Goal: Task Accomplishment & Management: Manage account settings

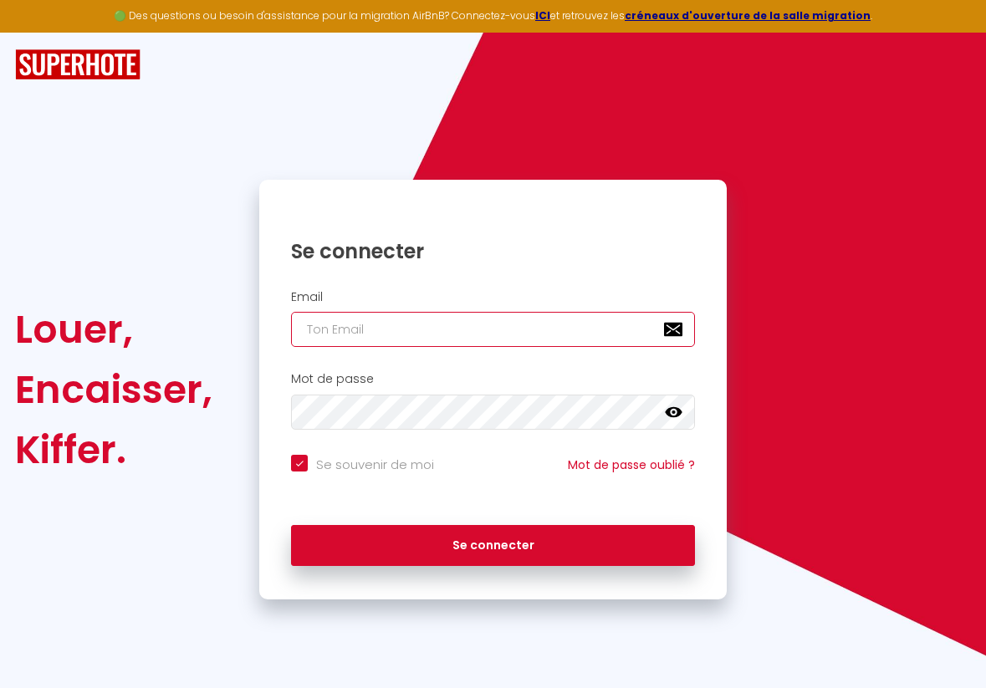
type input "s"
checkbox input "true"
type input "sp"
checkbox input "true"
type input "s"
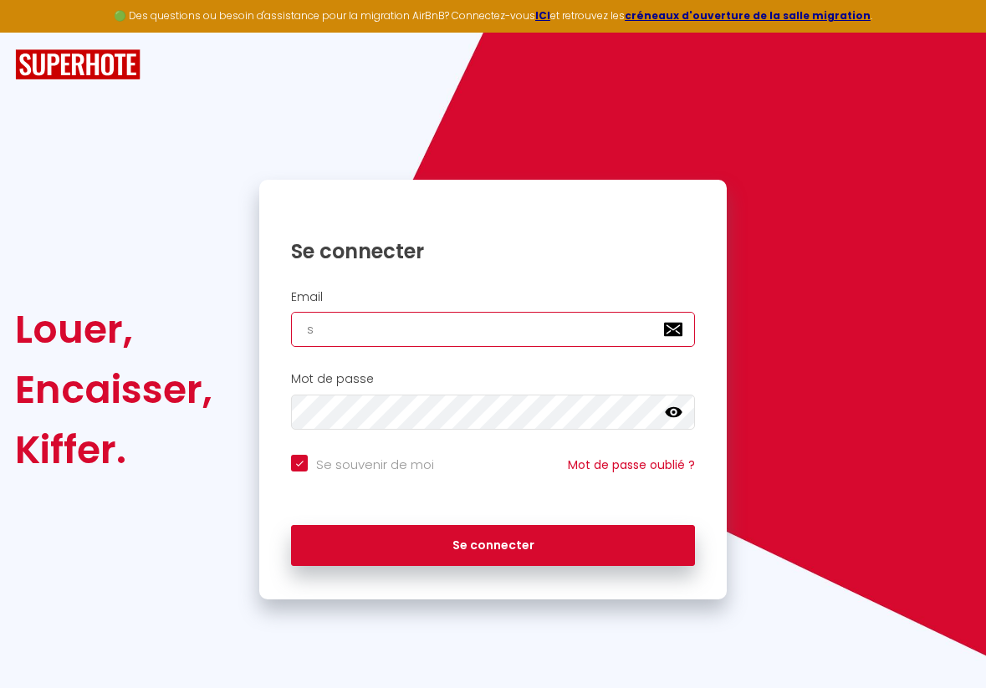
checkbox input "true"
type input "x"
checkbox input "true"
type input "xa"
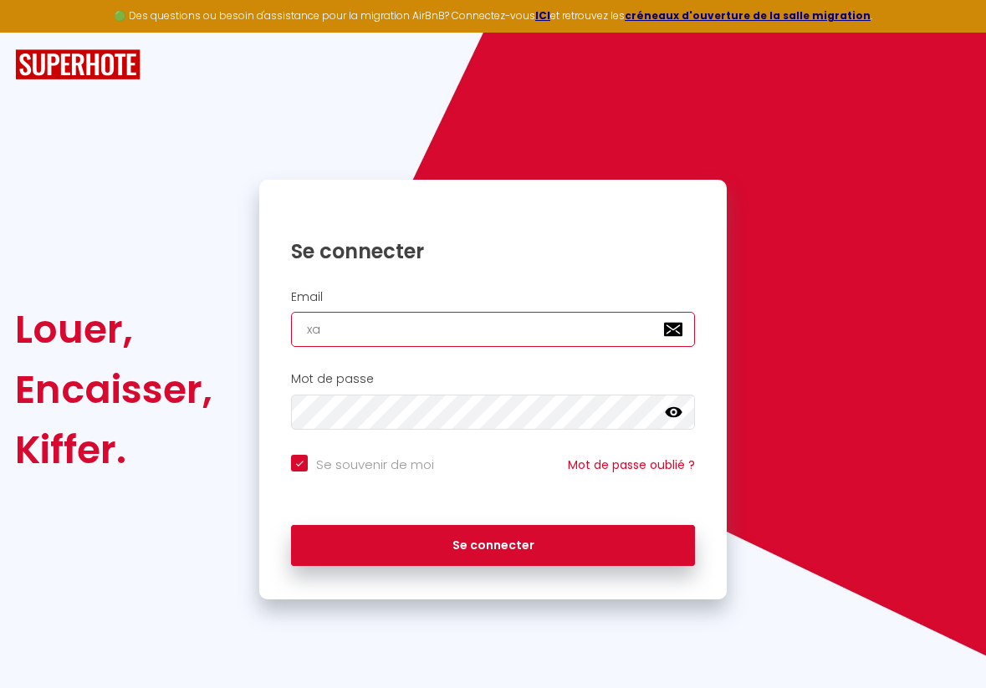
checkbox input "true"
type input "xav"
checkbox input "true"
type input "xavi"
checkbox input "true"
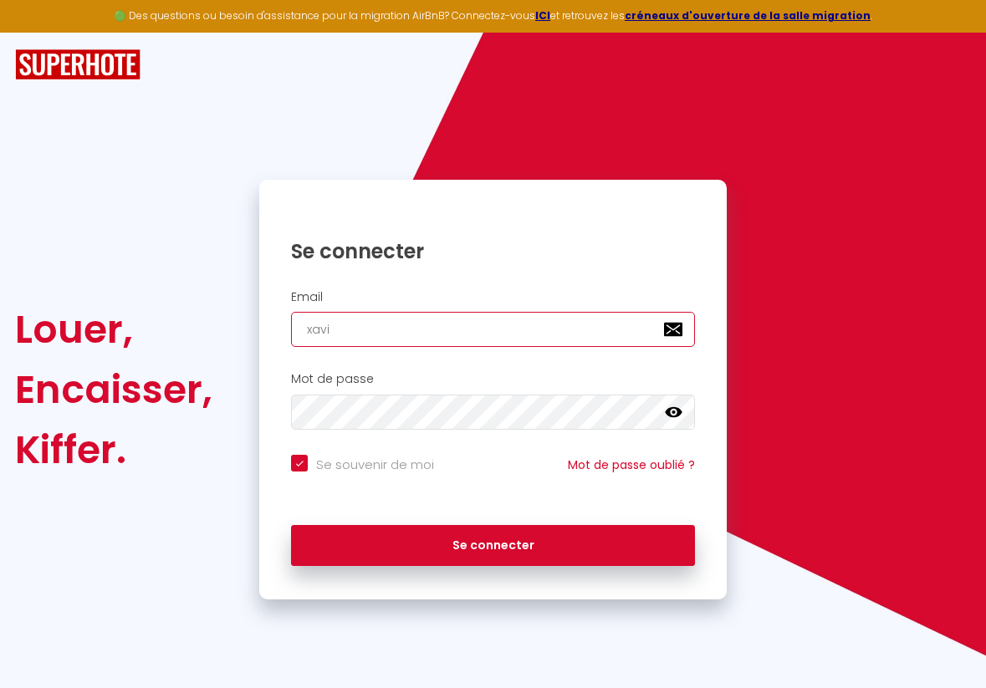
type input "xavie"
checkbox input "true"
type input "[PERSON_NAME]"
checkbox input "true"
type input "xaviers"
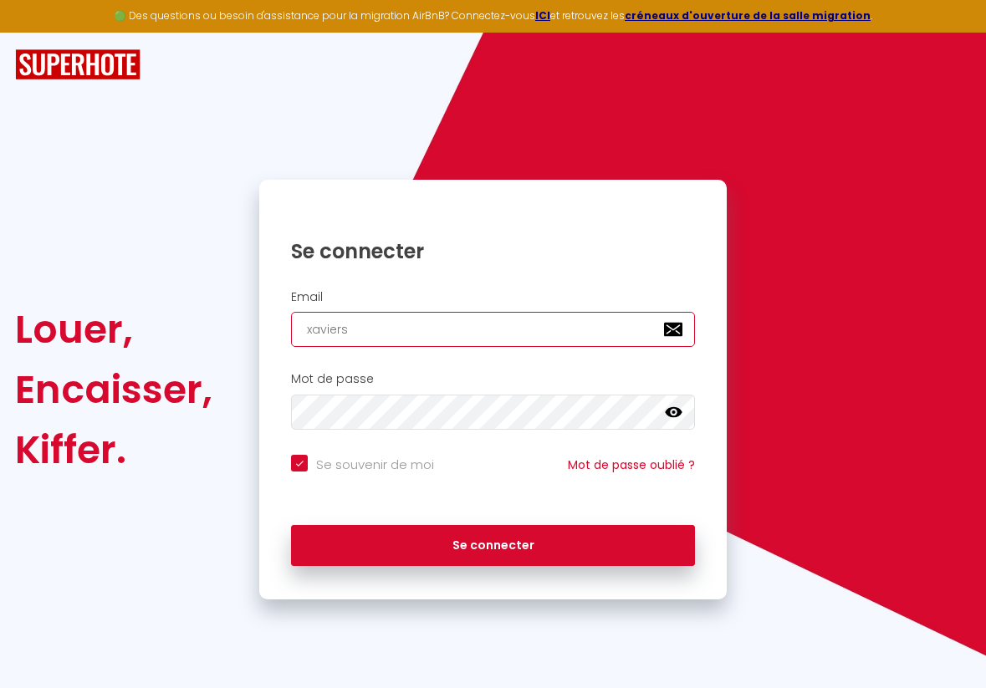
checkbox input "true"
type input "xaviersp"
checkbox input "true"
type input "xavierspa"
checkbox input "true"
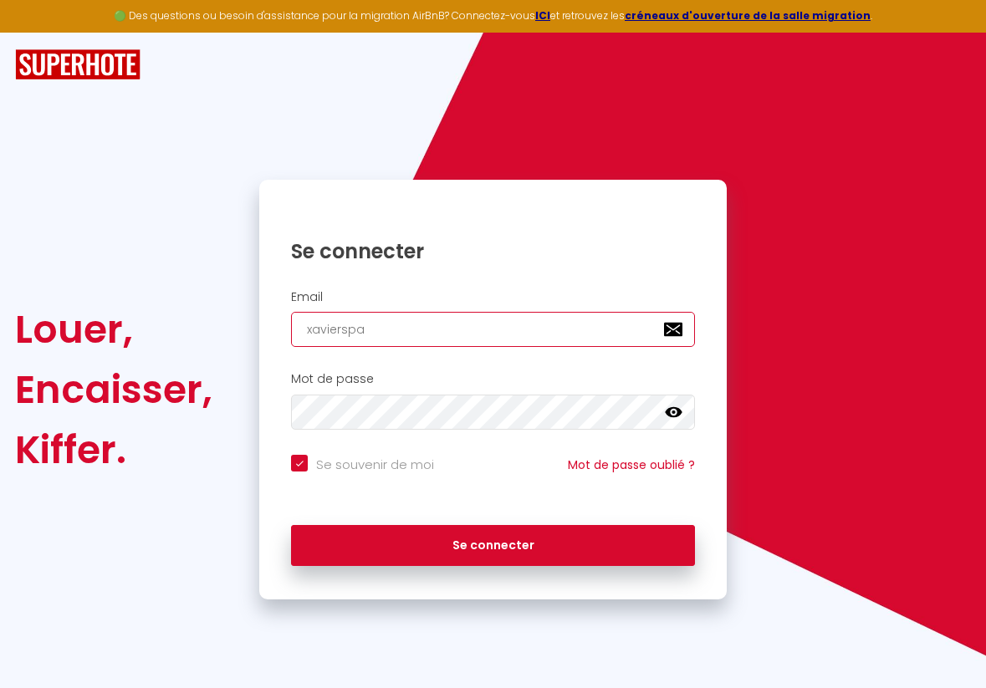
type input "xavierspat"
checkbox input "true"
type input "xavierspatz"
checkbox input "true"
type input "xavierspatz6"
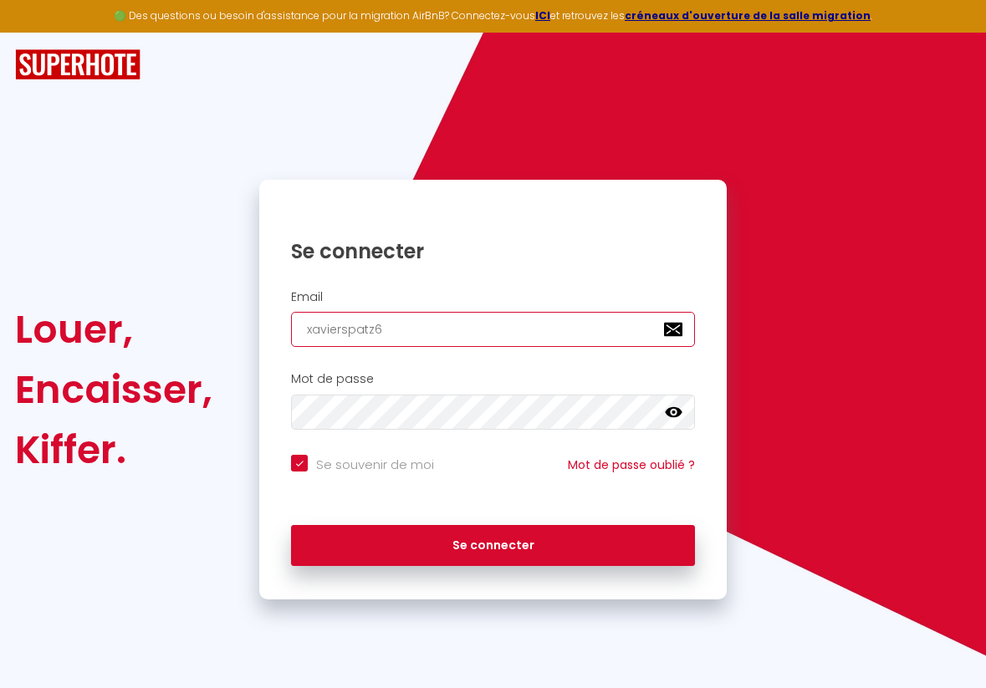
checkbox input "true"
type input "xavierspatz67"
checkbox input "true"
type input "xavierspatz676"
checkbox input "true"
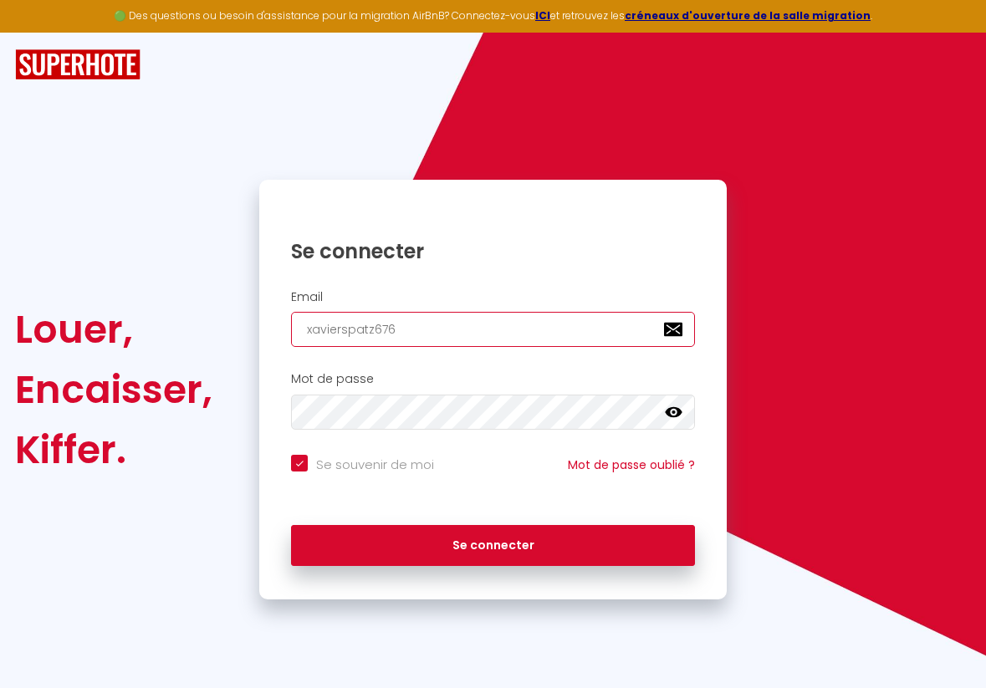
type input "xavierspatz6760"
checkbox input "true"
type input "xavierspatz67600"
checkbox input "true"
type input "xavierspatz67600@"
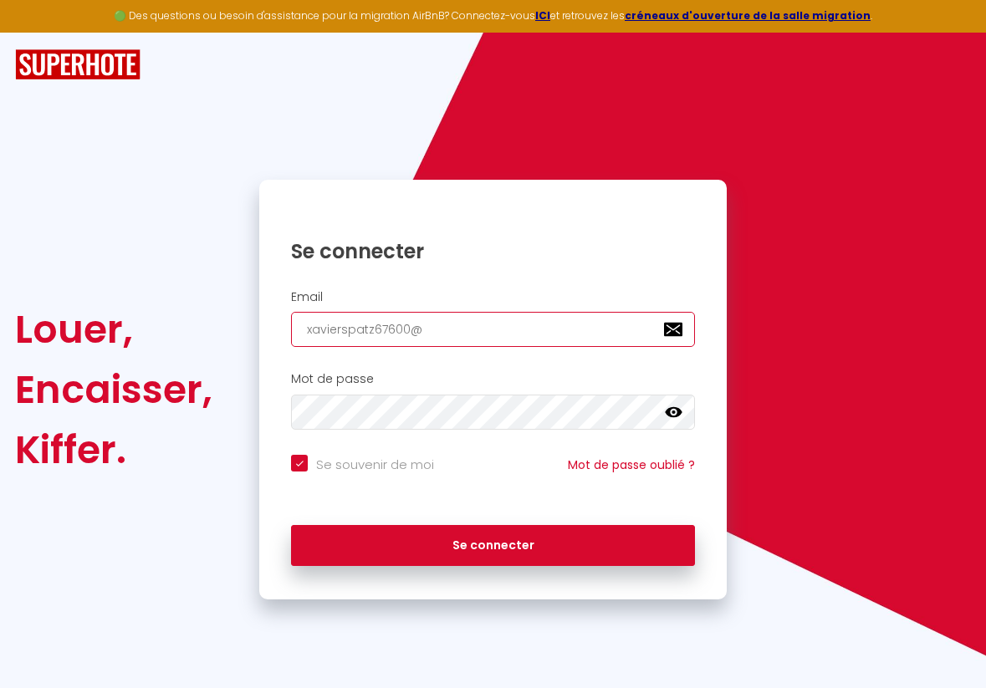
checkbox input "true"
type input "xavierspatz67600@g"
checkbox input "true"
type input "xavierspatz67600@gm"
checkbox input "true"
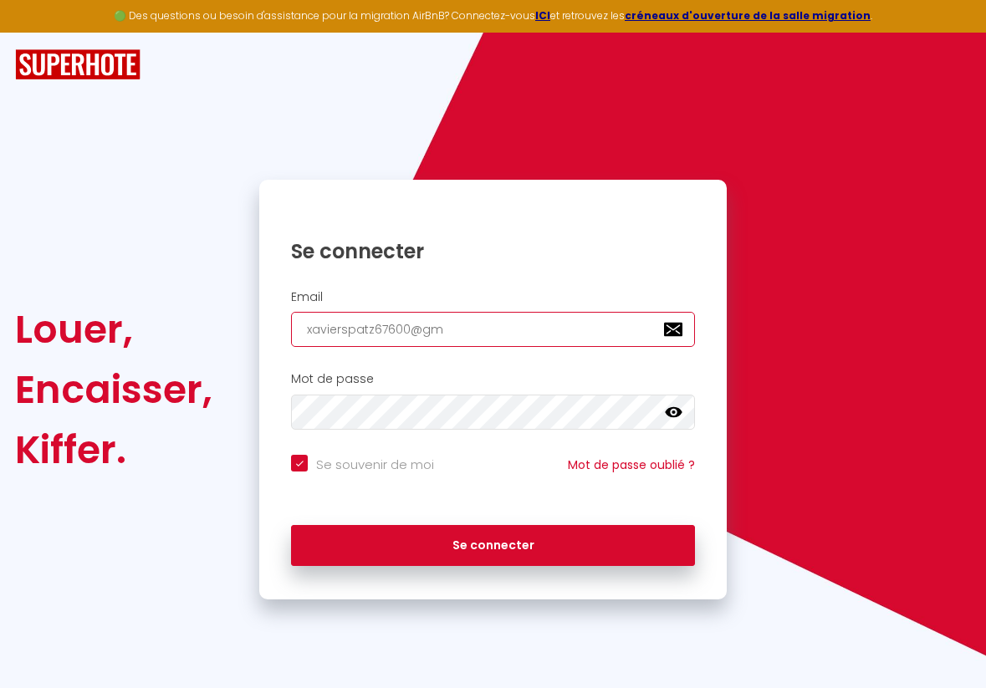
type input "xavierspatz67600@gma"
checkbox input "true"
type input "xavierspatz67600@gmai"
checkbox input "true"
type input "[EMAIL_ADDRESS]"
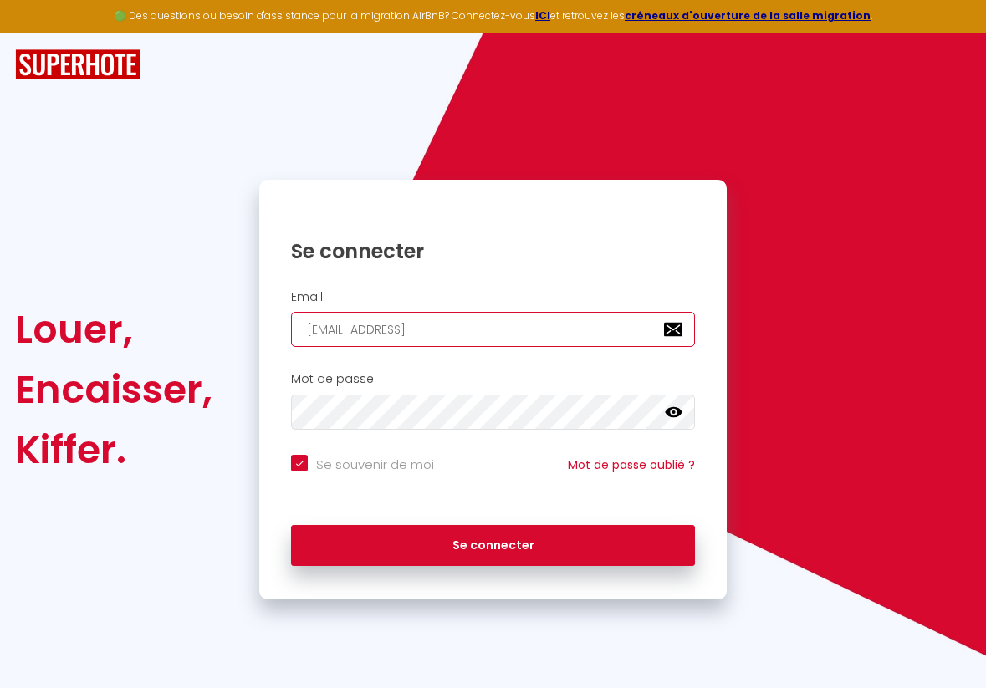
checkbox input "true"
type input "[EMAIL_ADDRESS]."
checkbox input "true"
type input "xavierspatz67600@gmail.c"
checkbox input "true"
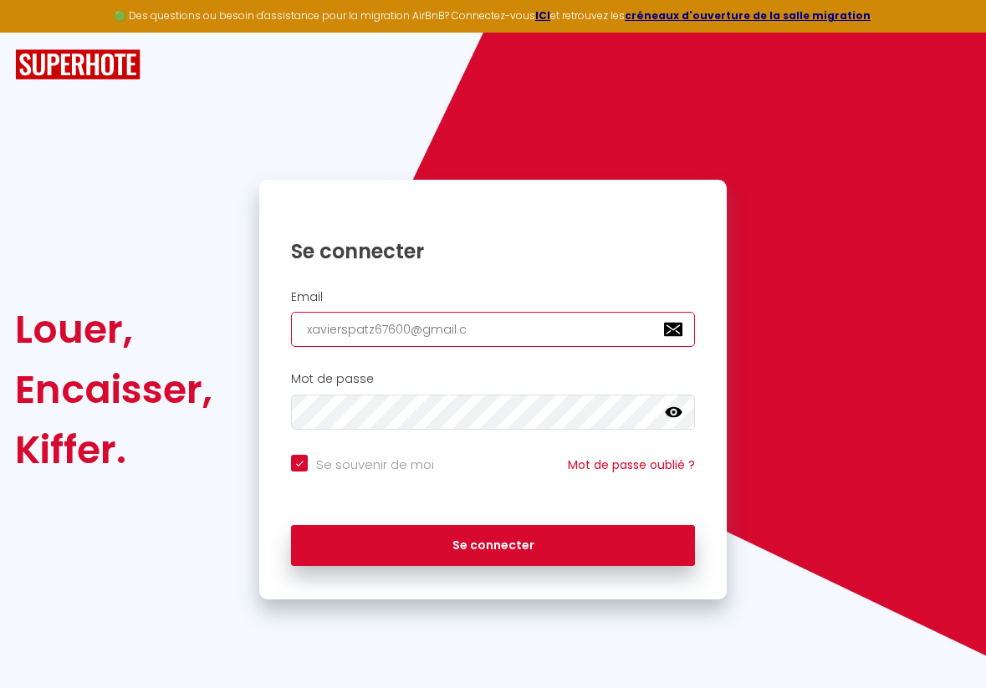
type input "[EMAIL_ADDRESS][DOMAIN_NAME]"
checkbox input "true"
type input "[EMAIL_ADDRESS][DOMAIN_NAME]"
checkbox input "true"
type input "[EMAIL_ADDRESS][DOMAIN_NAME]"
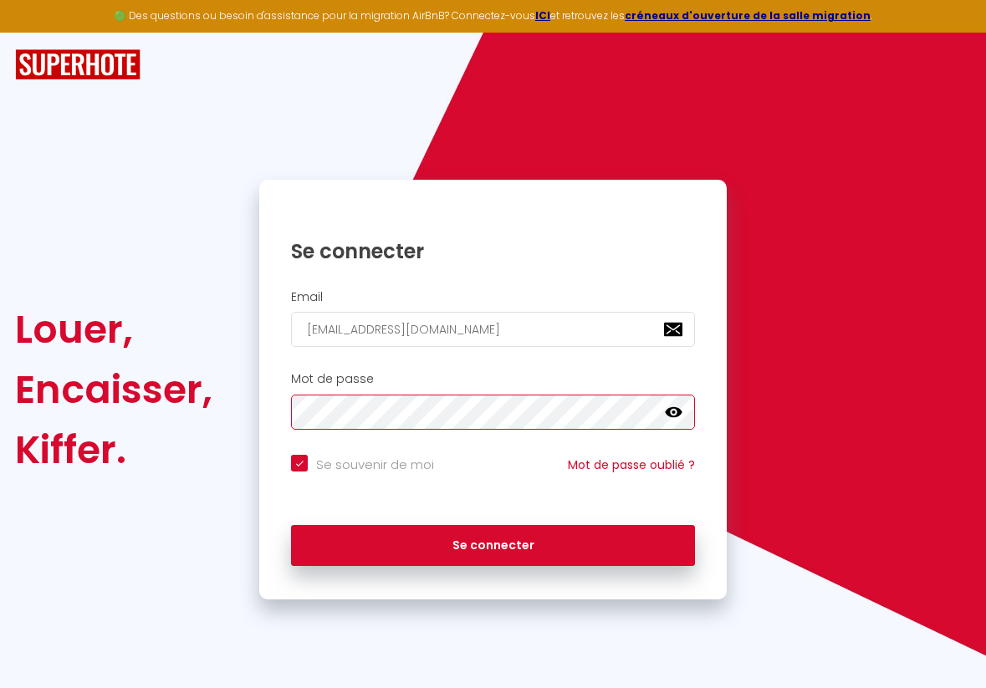
click at [493, 543] on button "Se connecter" at bounding box center [493, 546] width 404 height 42
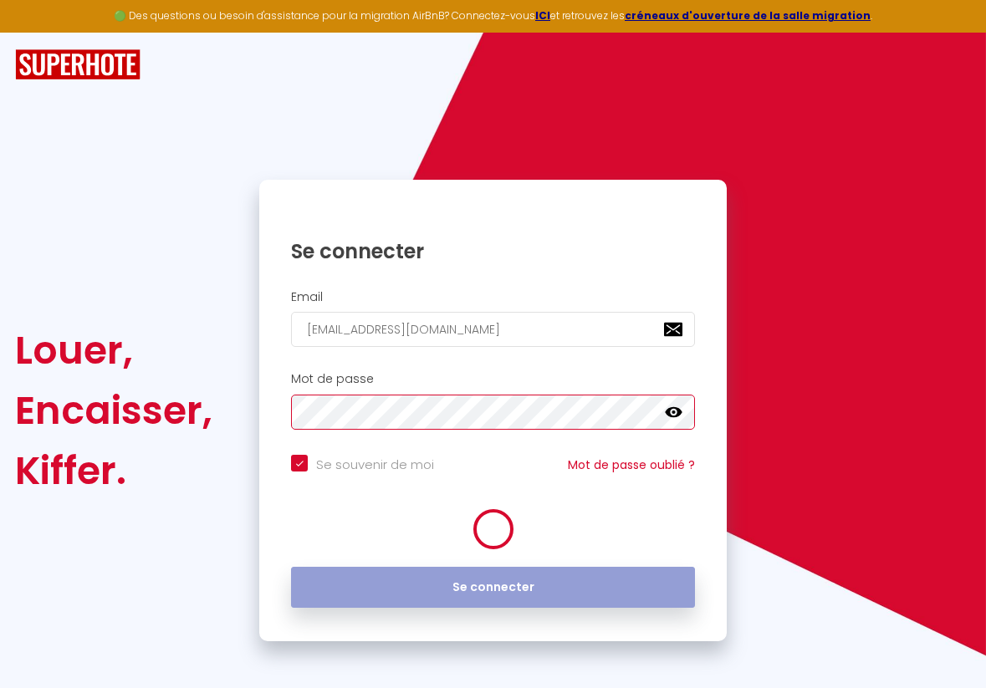
checkbox input "true"
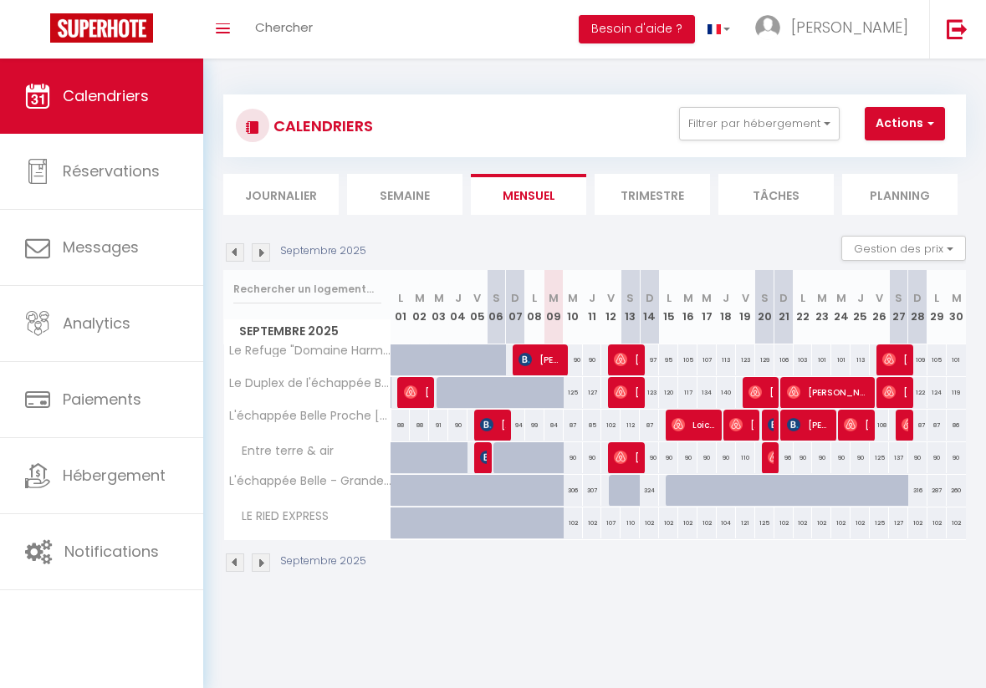
click at [270, 246] on div "Septembre 2025" at bounding box center [297, 252] width 148 height 18
click at [263, 248] on img at bounding box center [261, 252] width 18 height 18
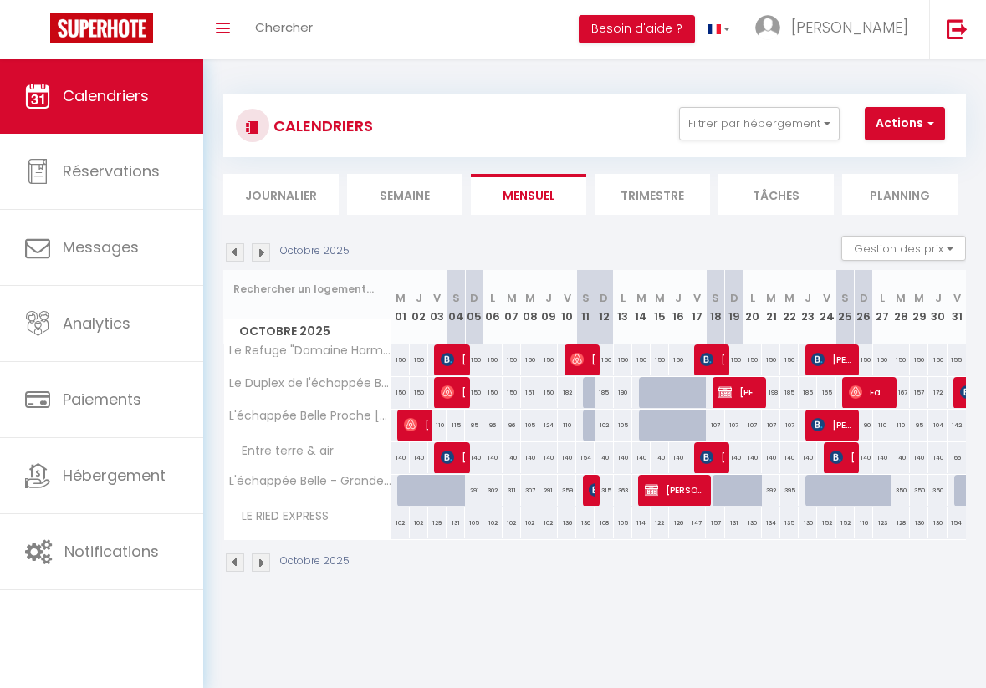
click at [267, 252] on img at bounding box center [261, 252] width 18 height 18
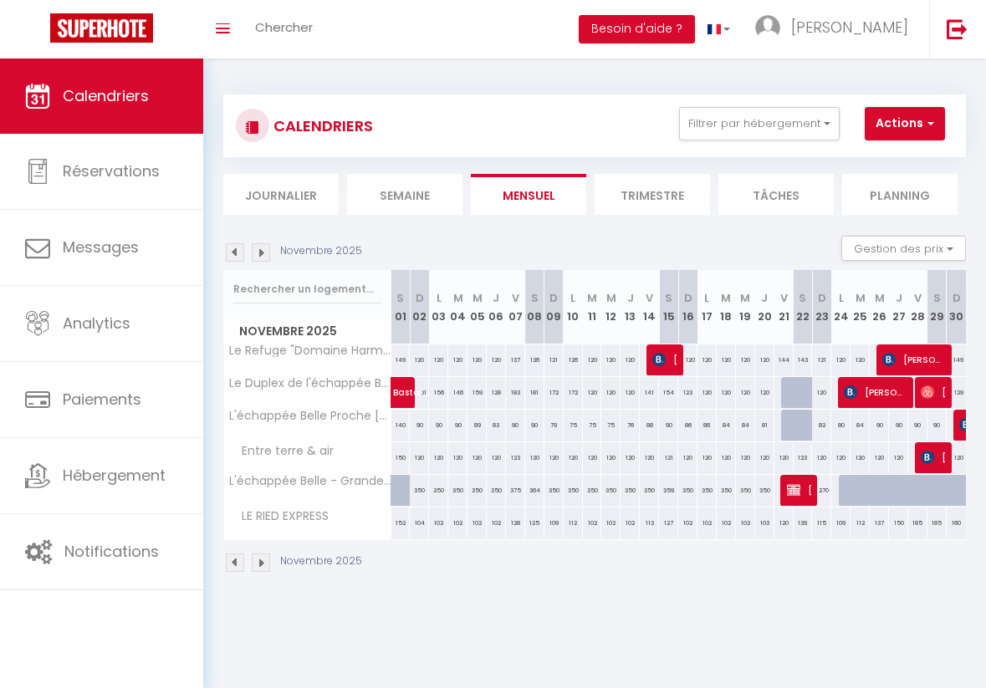
click at [271, 254] on div "Novembre 2025" at bounding box center [295, 252] width 144 height 18
click at [267, 253] on img at bounding box center [261, 252] width 18 height 18
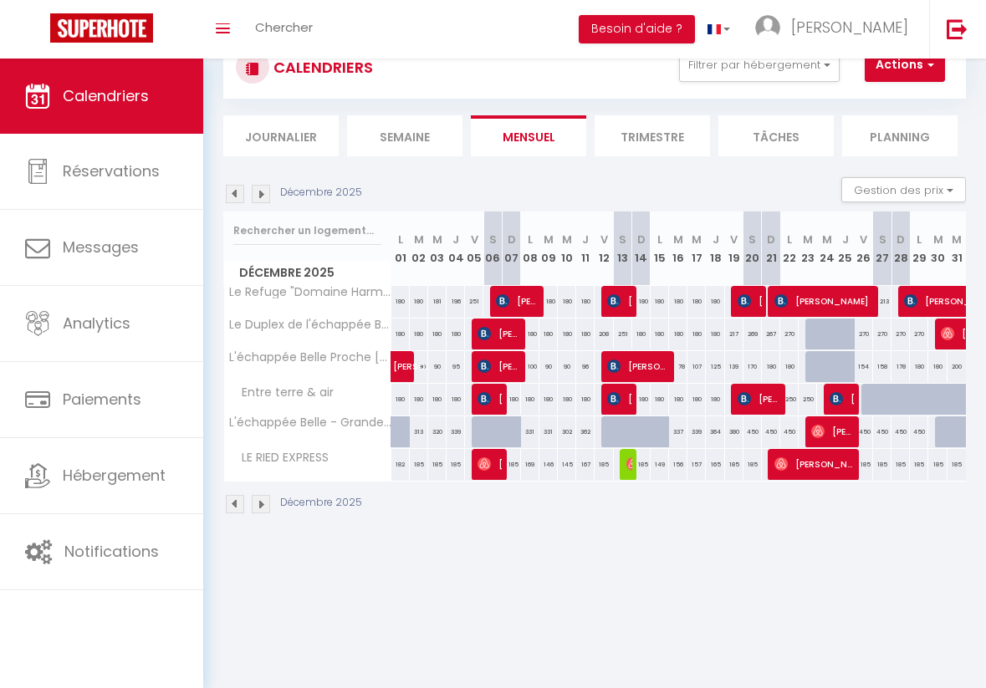
scroll to position [59, 0]
